Goal: Find specific page/section: Find specific page/section

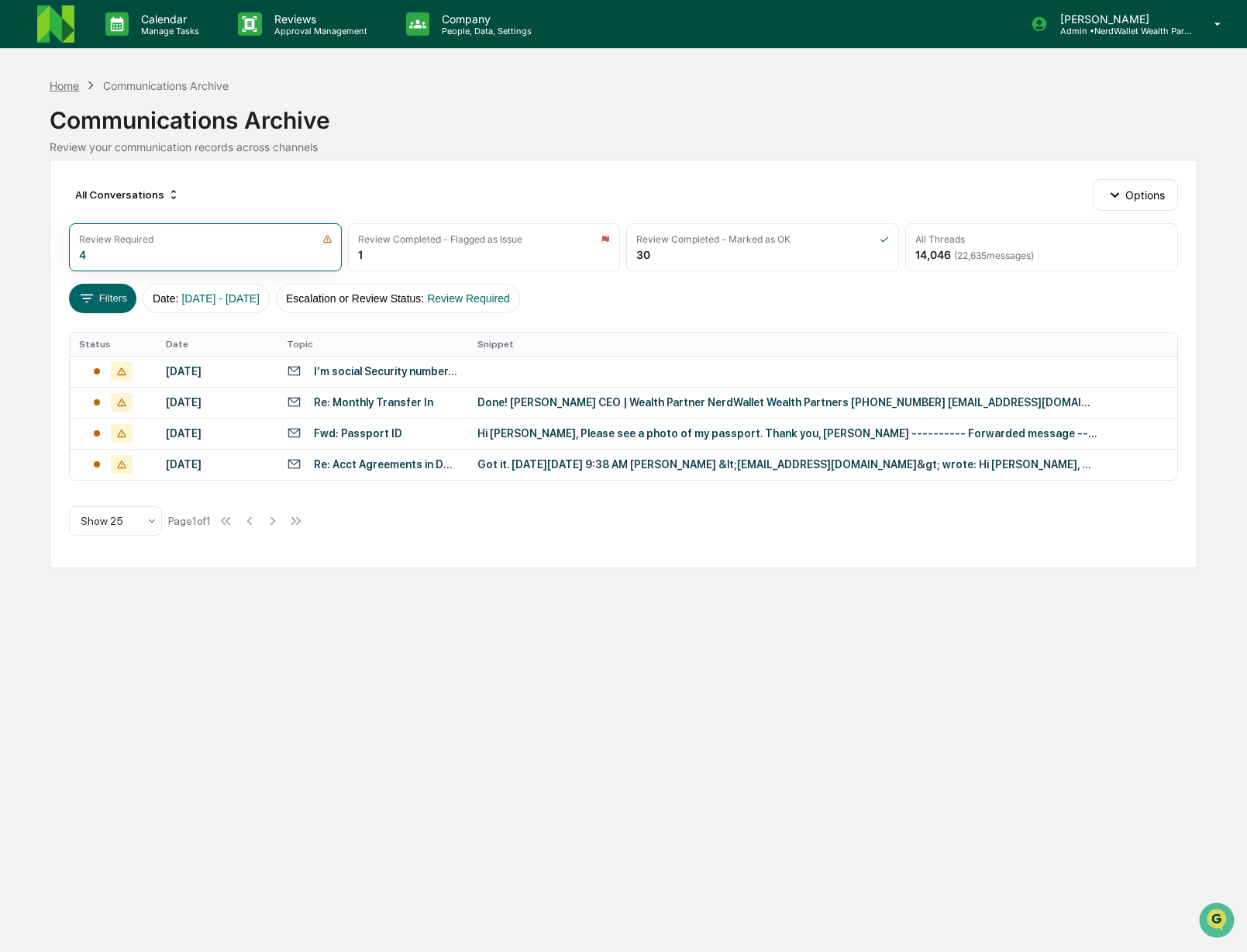
click at [55, 86] on div "Home" at bounding box center [64, 86] width 30 height 13
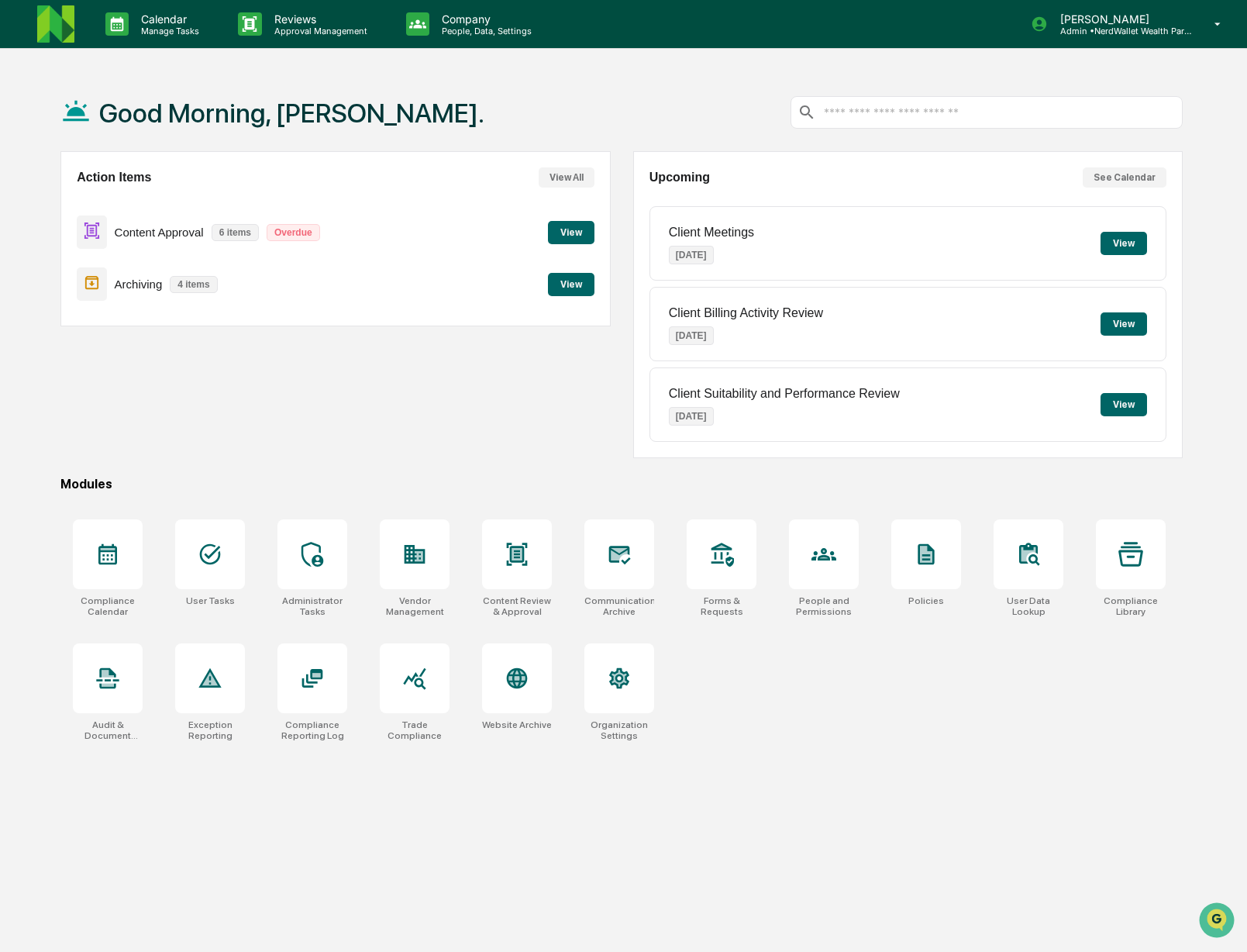
click at [566, 235] on button "View" at bounding box center [571, 232] width 46 height 23
